Goal: Transaction & Acquisition: Obtain resource

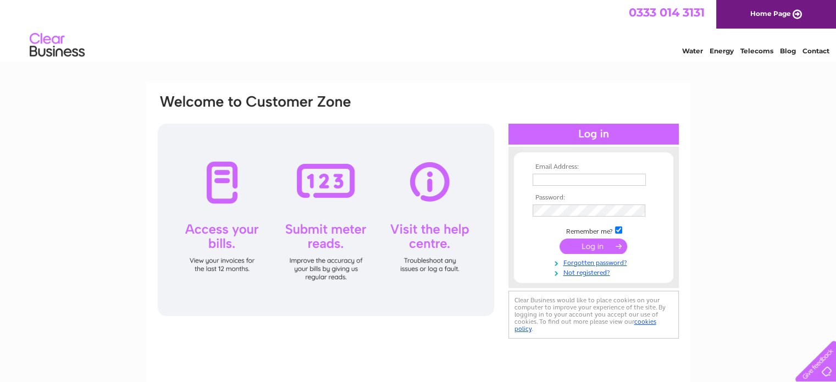
type input "[EMAIL_ADDRESS][PERSON_NAME][DOMAIN_NAME]"
click at [592, 244] on input "submit" at bounding box center [594, 246] width 68 height 15
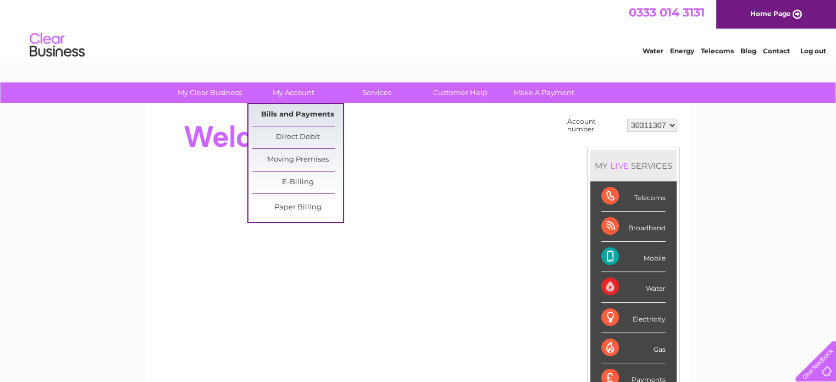
click at [303, 114] on link "Bills and Payments" at bounding box center [297, 115] width 91 height 22
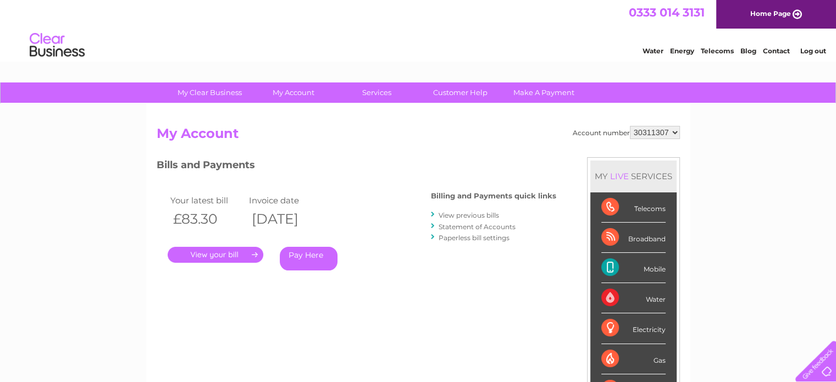
click at [184, 255] on link "." at bounding box center [216, 255] width 96 height 16
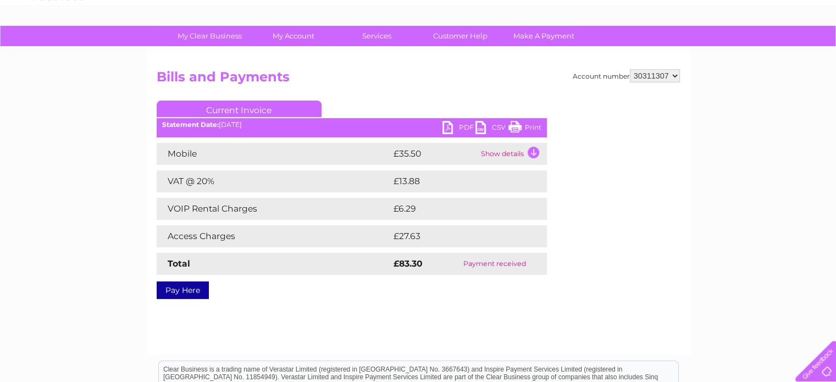
scroll to position [110, 0]
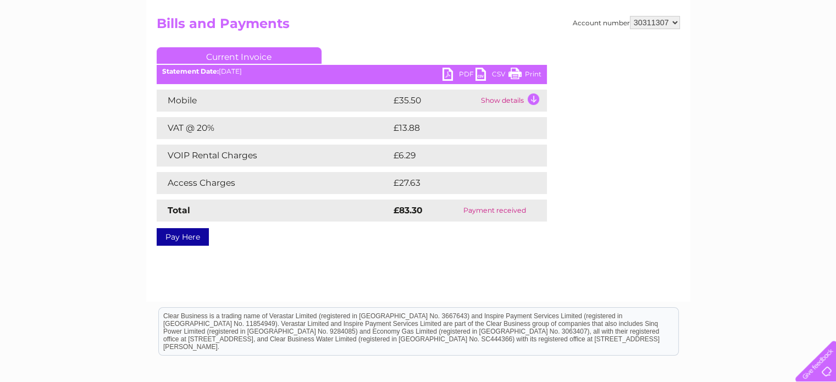
click at [448, 74] on link "PDF" at bounding box center [459, 76] width 33 height 16
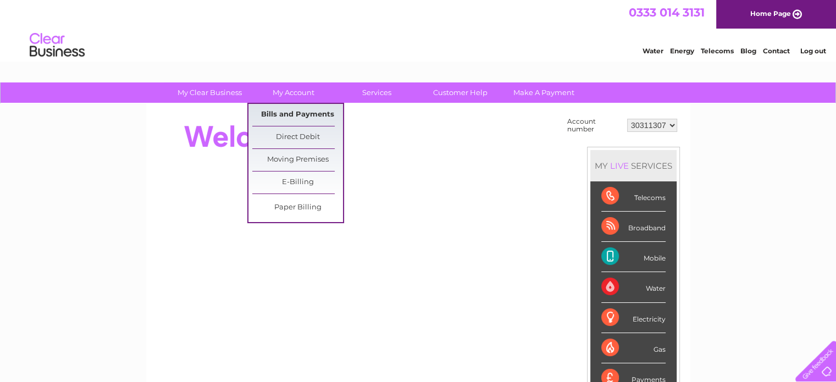
click at [290, 111] on link "Bills and Payments" at bounding box center [297, 115] width 91 height 22
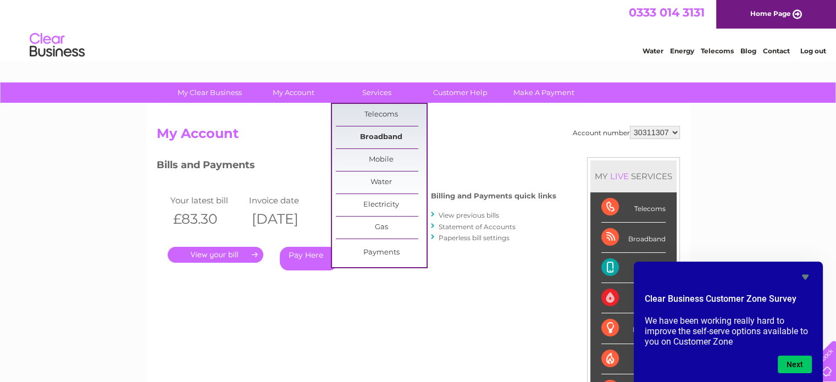
click at [376, 134] on link "Broadband" at bounding box center [381, 137] width 91 height 22
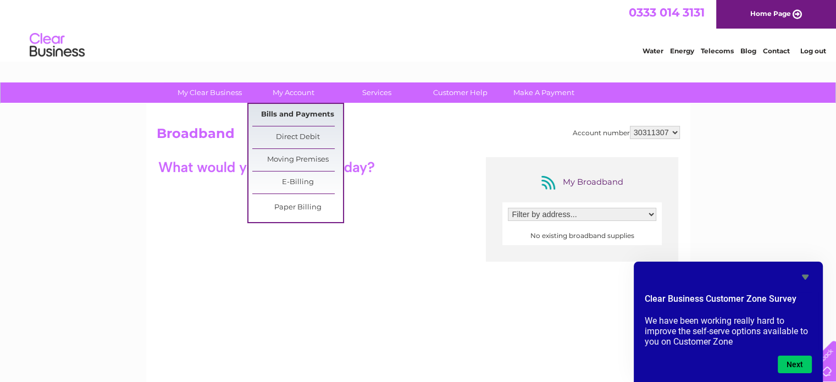
click at [285, 109] on link "Bills and Payments" at bounding box center [297, 115] width 91 height 22
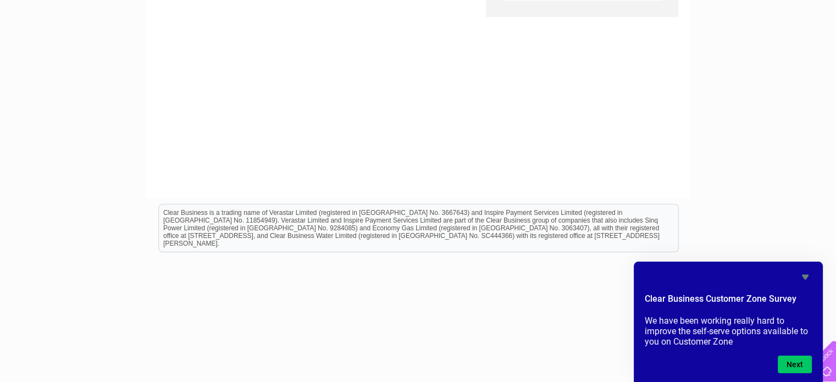
scroll to position [257, 0]
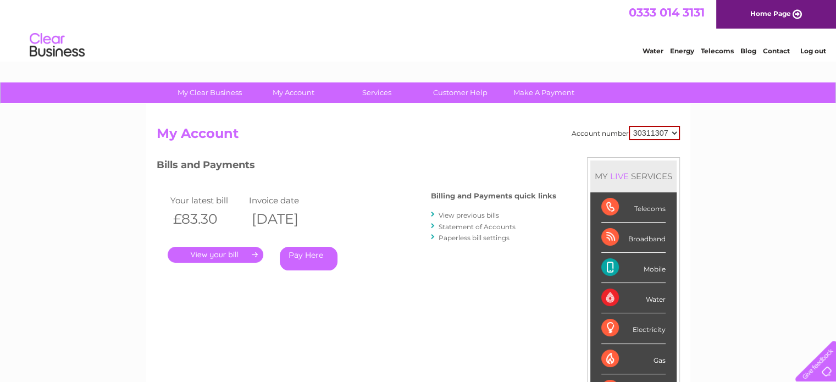
click at [197, 258] on link "." at bounding box center [216, 255] width 96 height 16
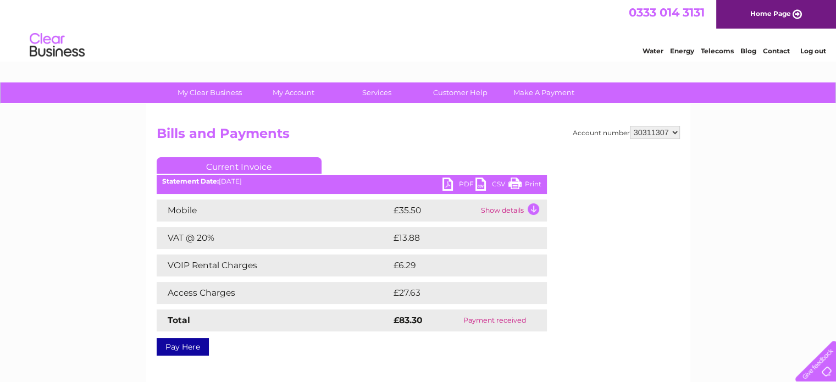
click at [448, 179] on link "PDF" at bounding box center [459, 186] width 33 height 16
